Goal: Find specific page/section

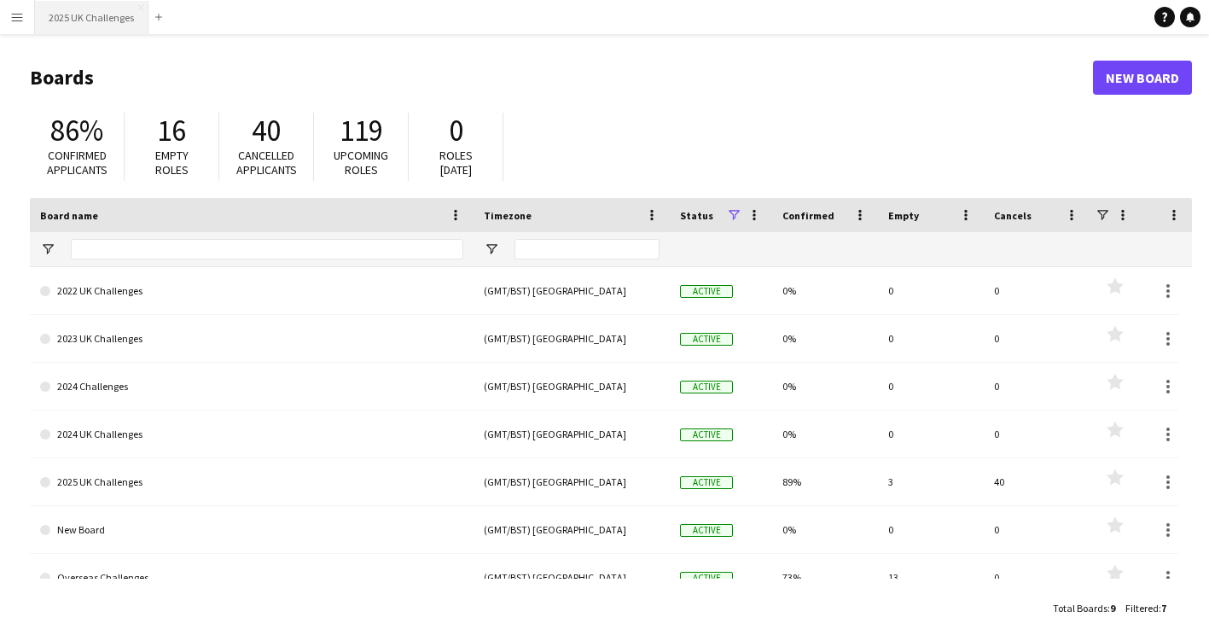
click at [54, 20] on button "2025 UK Challenges Close" at bounding box center [91, 17] width 113 height 33
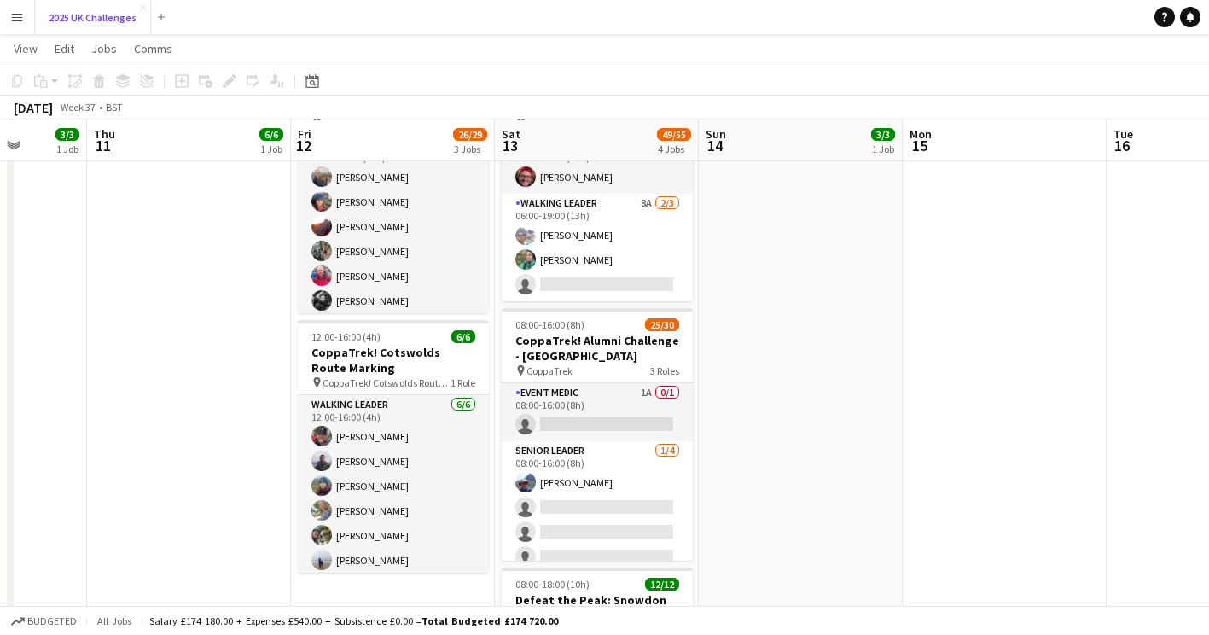
scroll to position [396, 0]
